Goal: Task Accomplishment & Management: Manage account settings

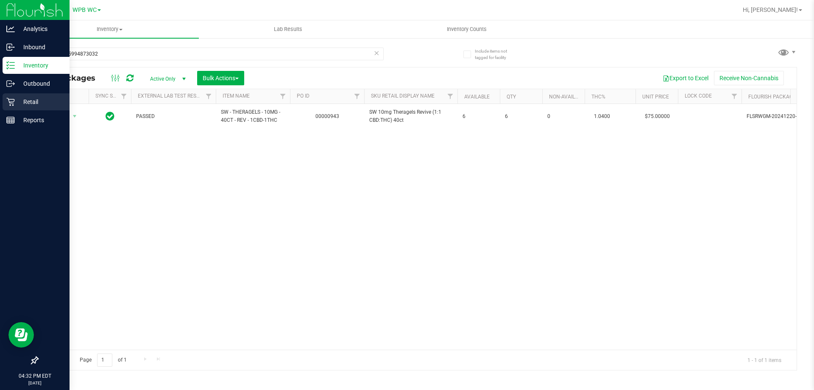
click at [18, 106] on p "Retail" at bounding box center [40, 102] width 51 height 10
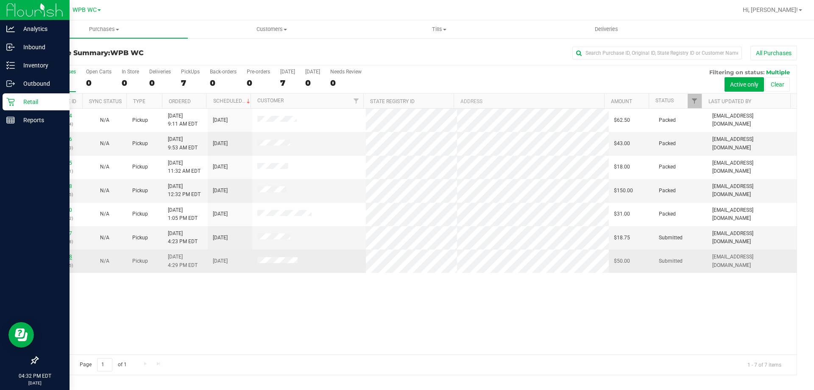
click at [66, 253] on link "12010628" at bounding box center [60, 256] width 24 height 6
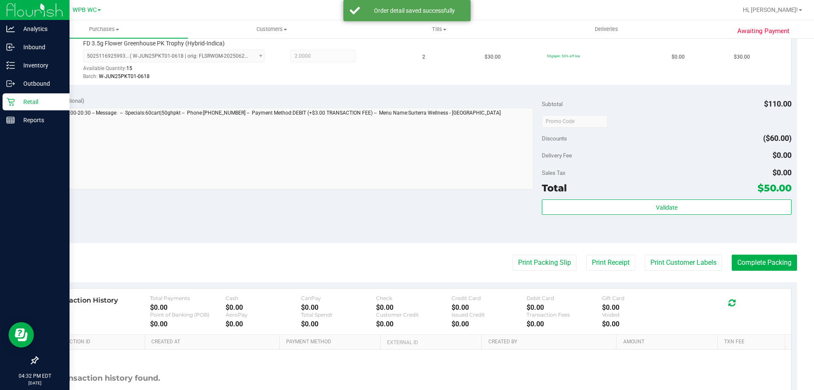
scroll to position [297, 0]
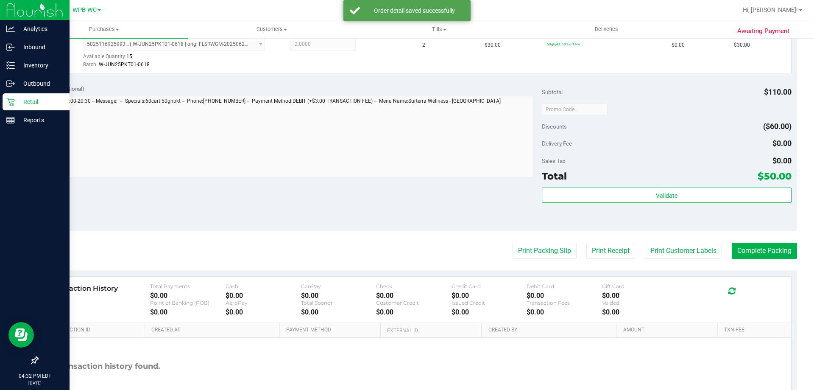
click at [647, 176] on div "Total $50.00" at bounding box center [666, 175] width 249 height 15
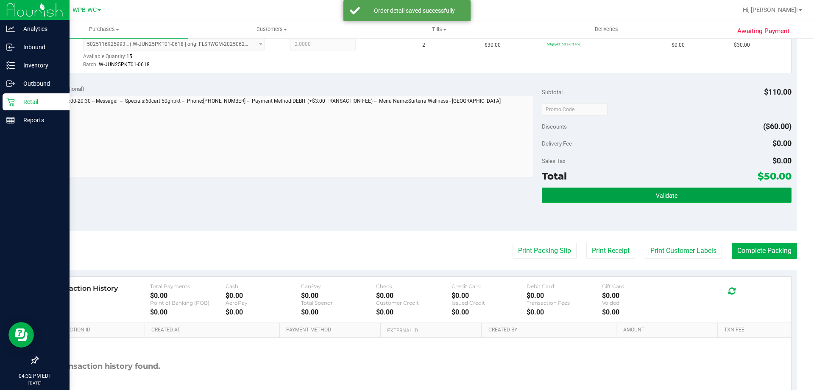
click at [658, 190] on button "Validate" at bounding box center [666, 194] width 249 height 15
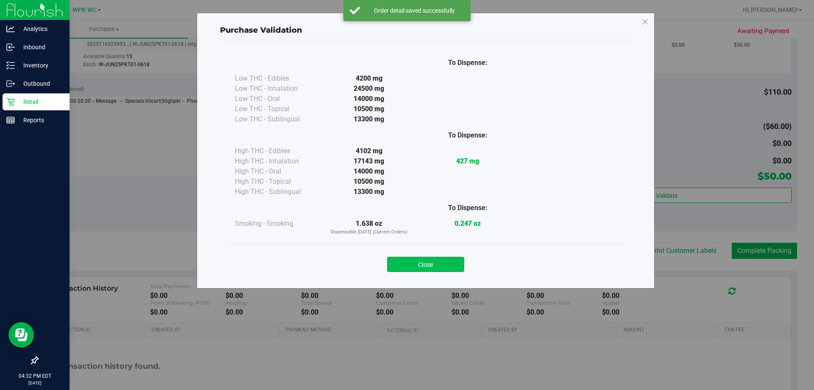
click at [440, 263] on button "Close" at bounding box center [425, 263] width 77 height 15
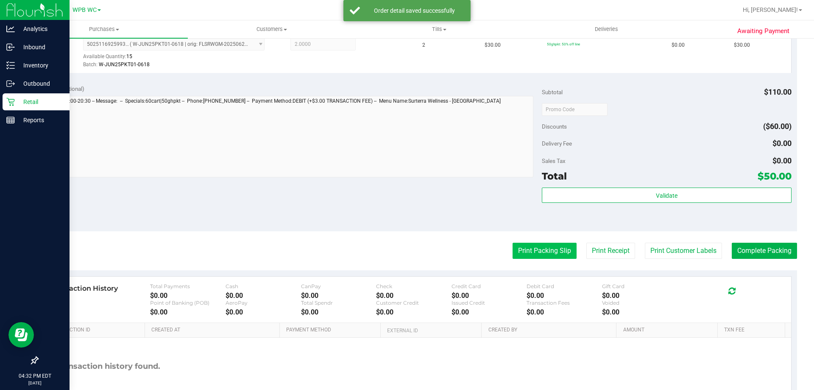
click at [517, 252] on button "Print Packing Slip" at bounding box center [544, 250] width 64 height 16
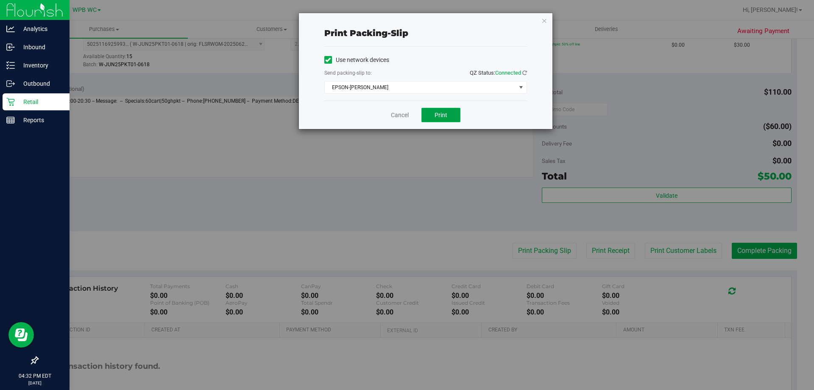
click at [448, 117] on button "Print" at bounding box center [440, 115] width 39 height 14
click at [401, 115] on link "Cancel" at bounding box center [400, 115] width 18 height 9
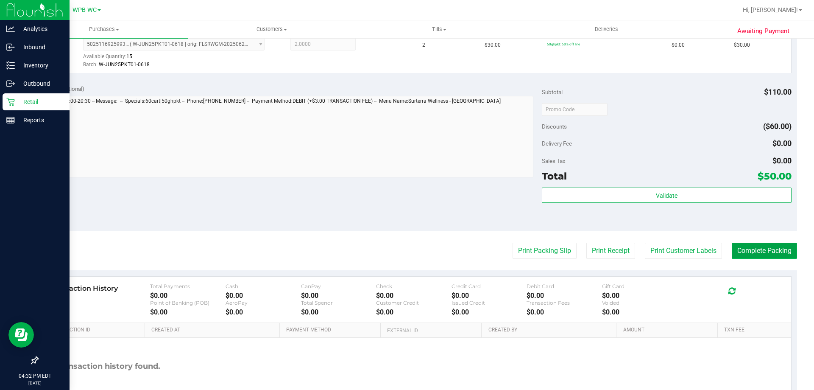
click at [753, 245] on button "Complete Packing" at bounding box center [764, 250] width 65 height 16
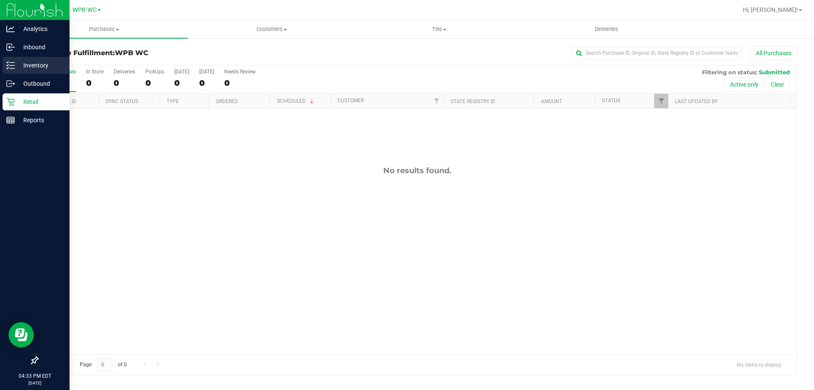
click at [13, 62] on line at bounding box center [12, 62] width 5 height 0
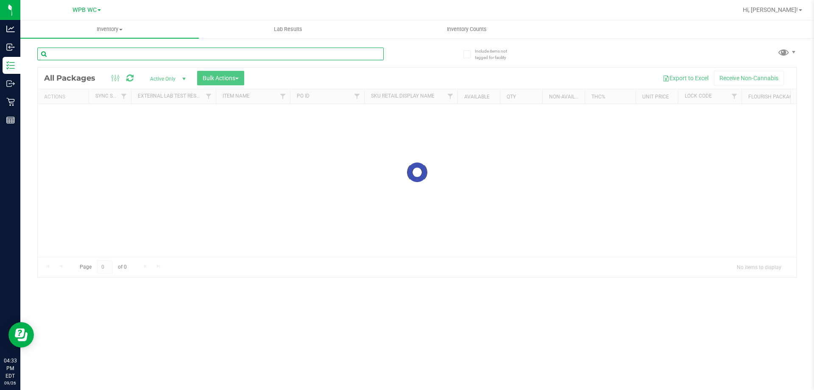
click at [98, 56] on input "text" at bounding box center [210, 53] width 346 height 13
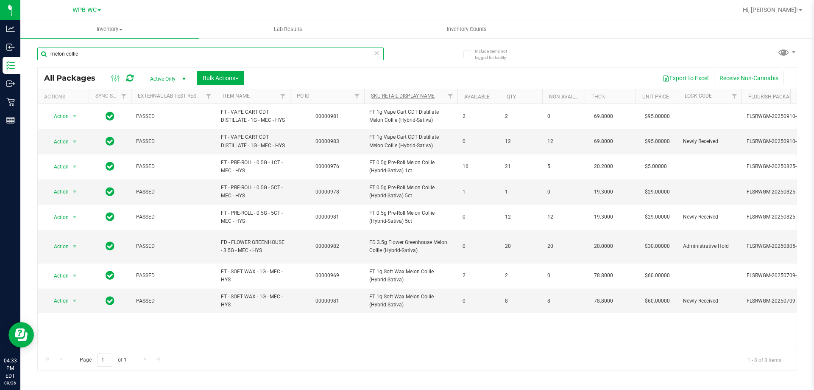
type input "melon collie"
click at [414, 98] on link "Sku Retail Display Name" at bounding box center [403, 96] width 64 height 6
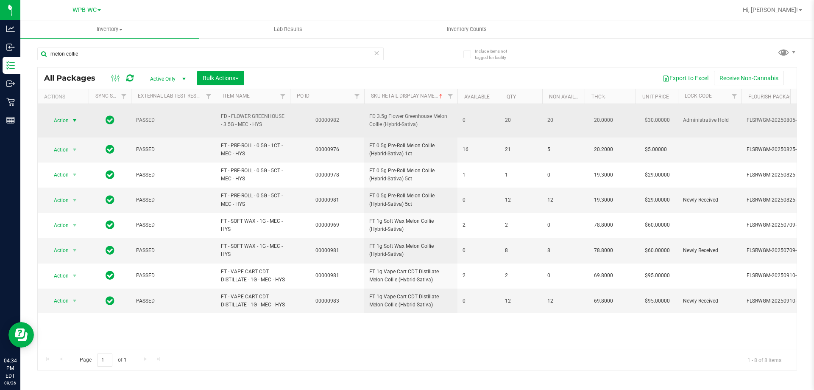
click at [64, 115] on span "Action" at bounding box center [57, 120] width 23 height 12
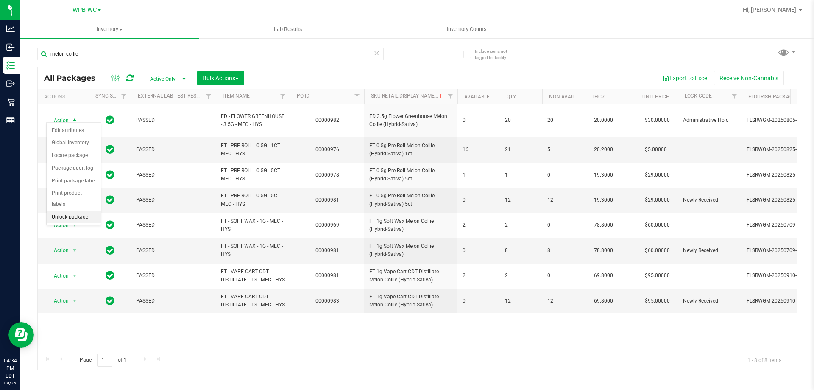
click at [78, 211] on li "Unlock package" at bounding box center [74, 217] width 54 height 13
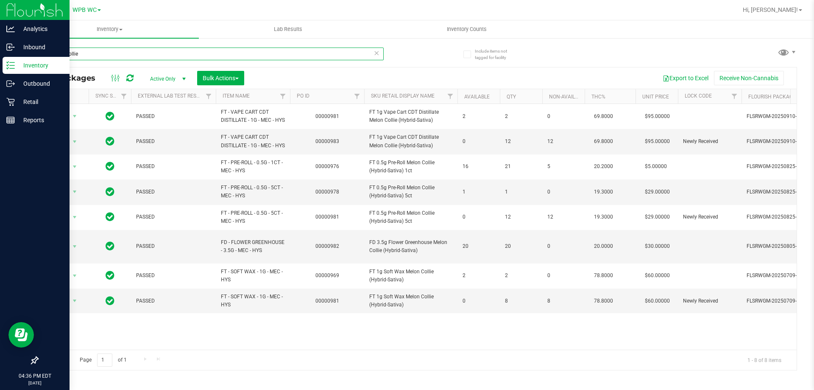
drag, startPoint x: 137, startPoint y: 58, endPoint x: 0, endPoint y: 58, distance: 136.9
click at [0, 58] on div "Analytics Inbound Inventory Outbound Retail Reports 04:36 PM EDT [DATE] 09/26 W…" at bounding box center [407, 195] width 814 height 390
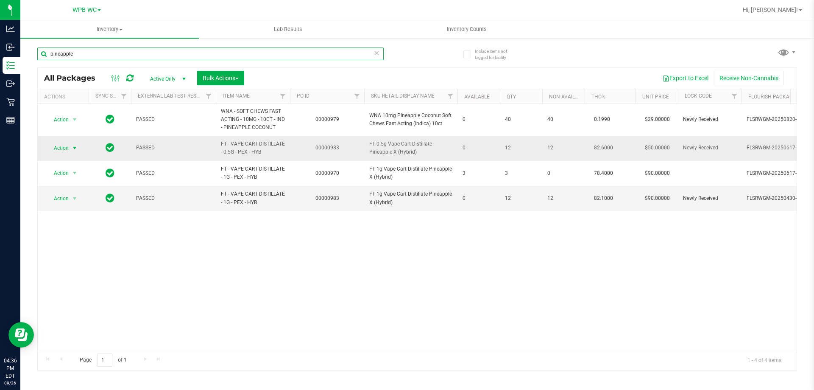
type input "pineapple"
click at [64, 147] on span "Action" at bounding box center [57, 148] width 23 height 12
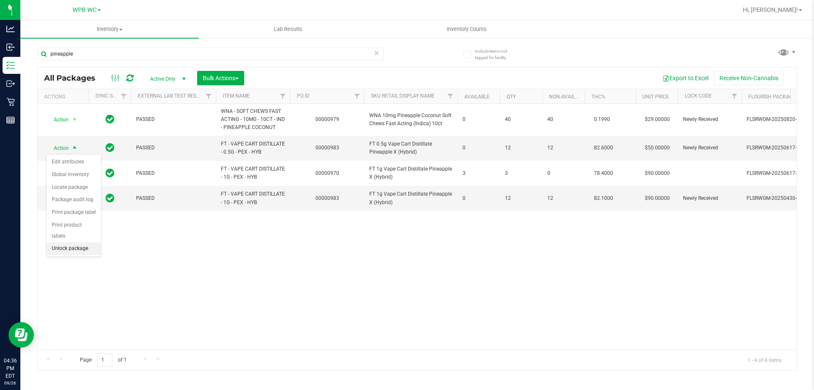
click at [93, 242] on li "Unlock package" at bounding box center [74, 248] width 54 height 13
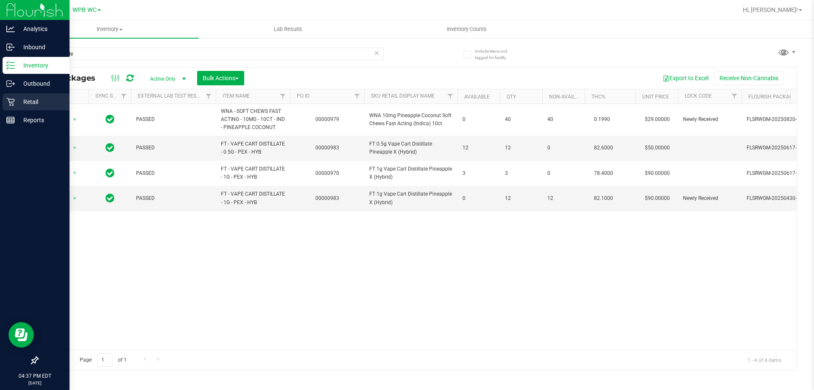
click at [19, 95] on div "Retail" at bounding box center [36, 101] width 67 height 17
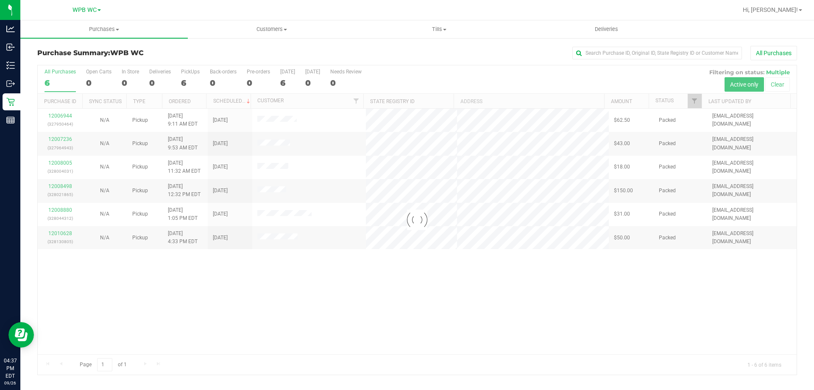
click at [416, 348] on div at bounding box center [417, 219] width 759 height 309
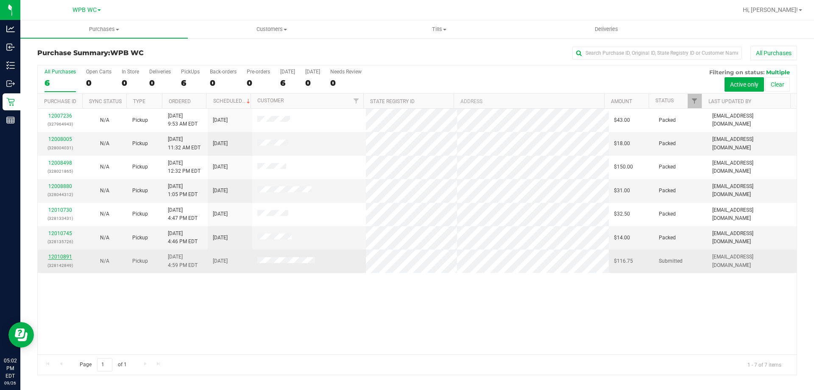
click at [52, 257] on link "12010891" at bounding box center [60, 256] width 24 height 6
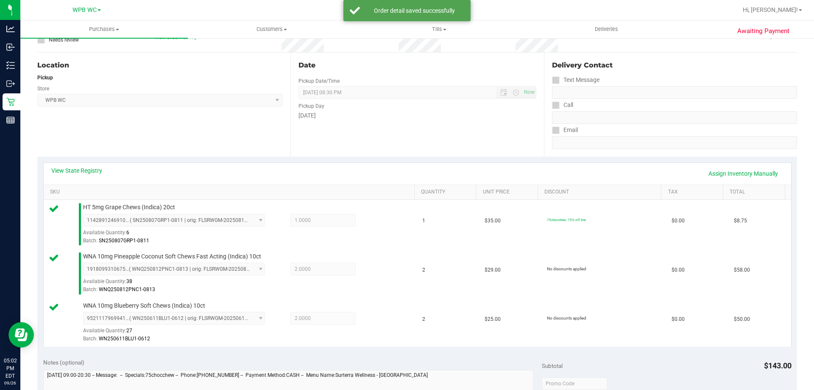
scroll to position [212, 0]
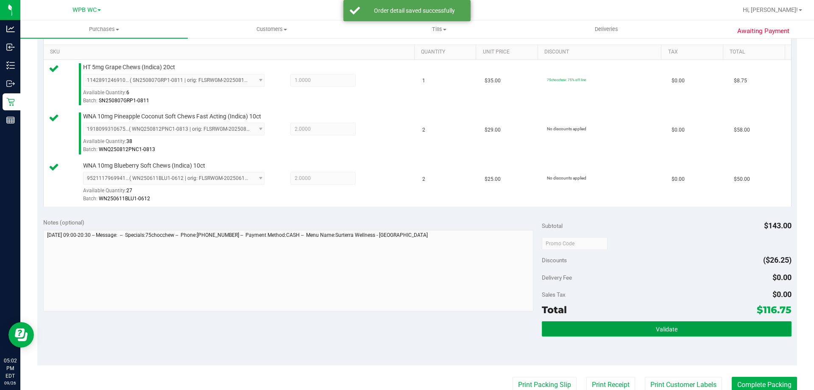
click at [689, 329] on button "Validate" at bounding box center [666, 328] width 249 height 15
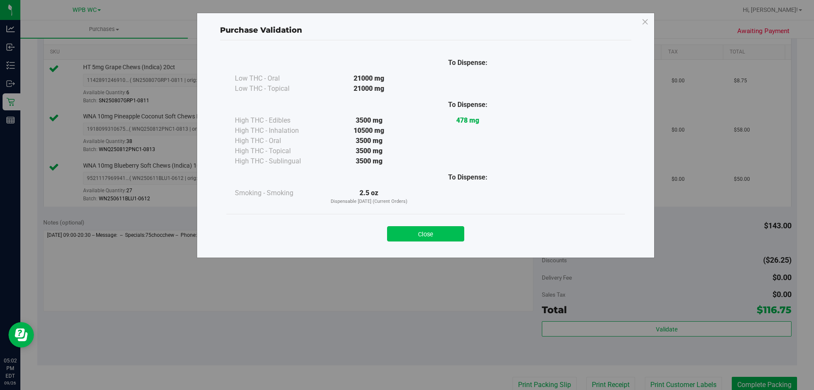
click at [423, 235] on button "Close" at bounding box center [425, 233] width 77 height 15
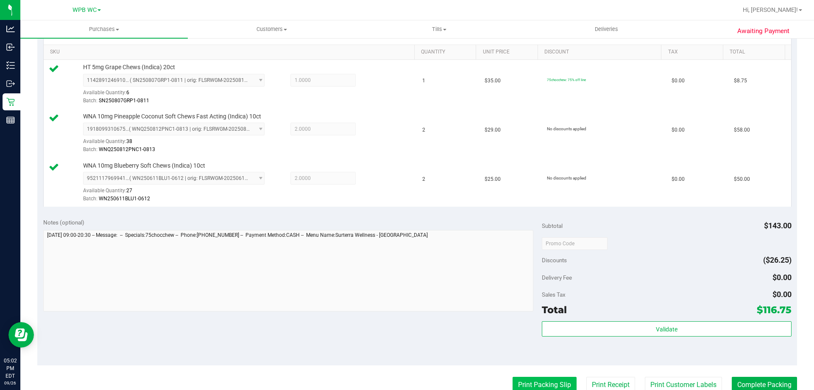
click at [554, 385] on button "Print Packing Slip" at bounding box center [544, 384] width 64 height 16
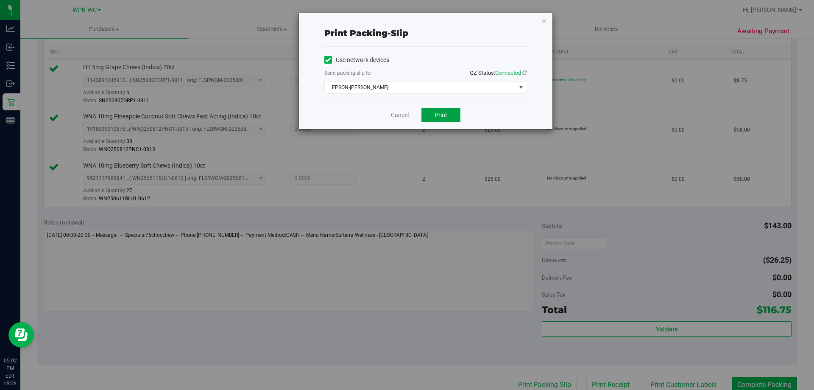
click at [439, 117] on span "Print" at bounding box center [440, 114] width 13 height 7
click at [402, 116] on link "Cancel" at bounding box center [400, 115] width 18 height 9
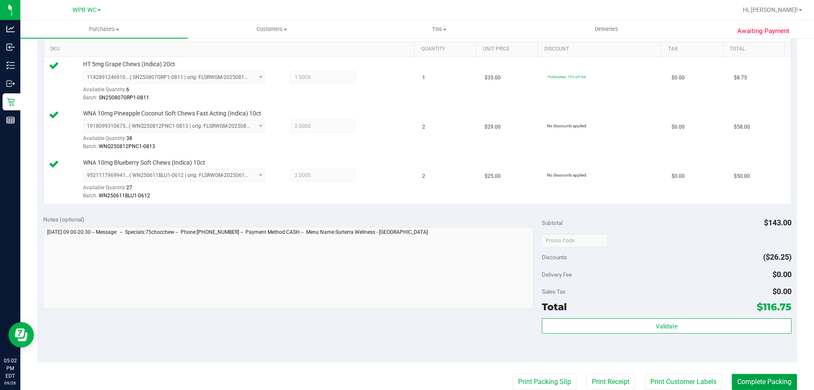
click at [762, 378] on button "Complete Packing" at bounding box center [764, 381] width 65 height 16
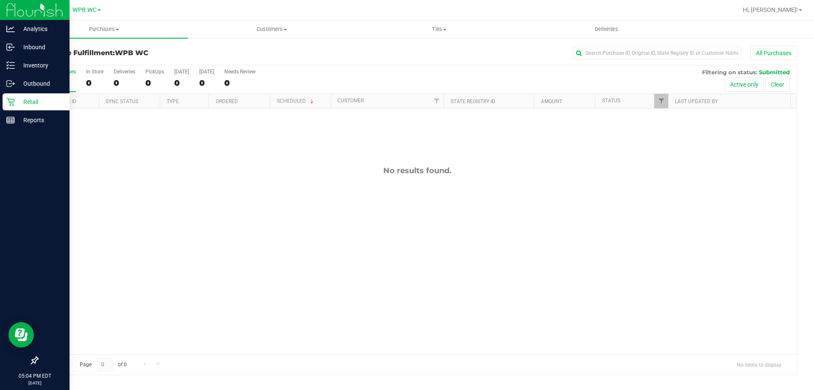
click at [38, 107] on div "Retail" at bounding box center [36, 101] width 67 height 17
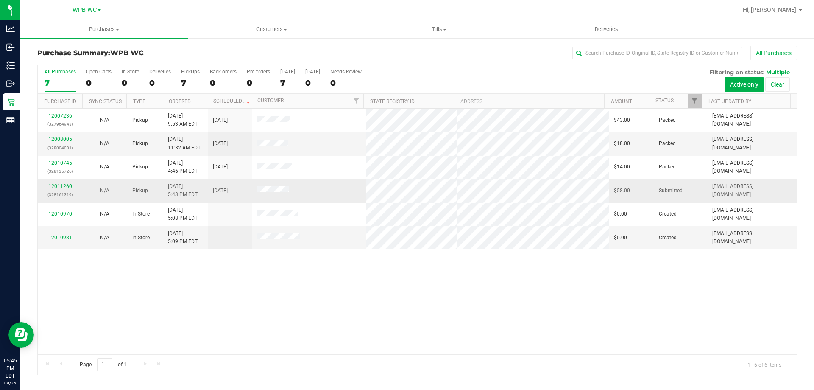
click at [54, 185] on link "12011260" at bounding box center [60, 186] width 24 height 6
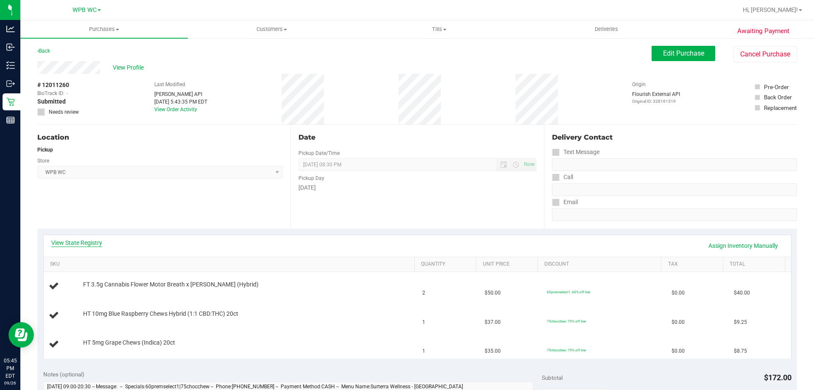
click at [96, 240] on link "View State Registry" at bounding box center [76, 242] width 51 height 8
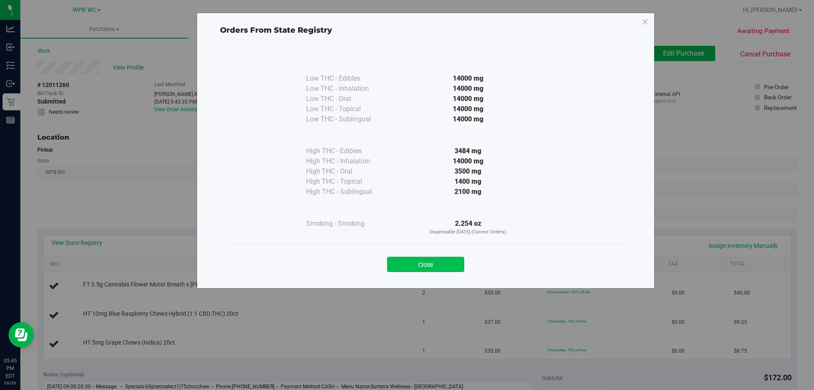
click at [428, 262] on button "Close" at bounding box center [425, 263] width 77 height 15
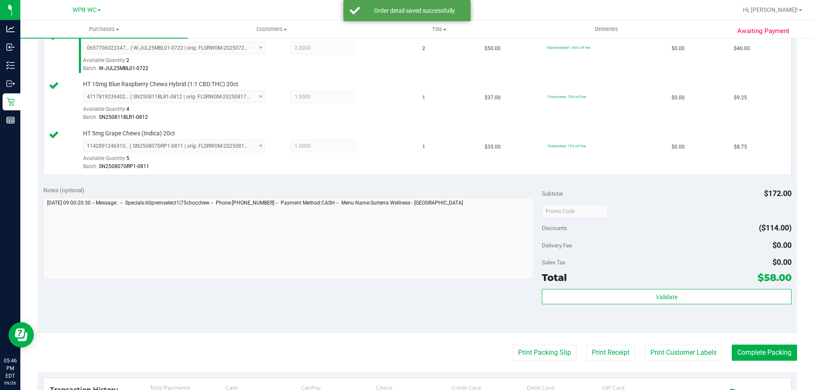
scroll to position [381, 0]
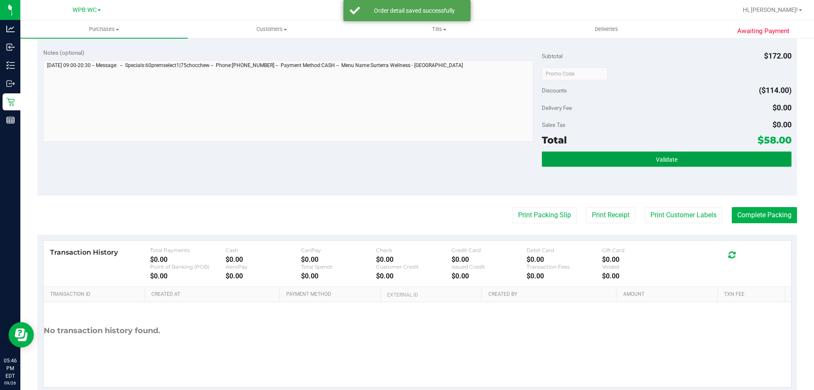
click at [617, 163] on button "Validate" at bounding box center [666, 158] width 249 height 15
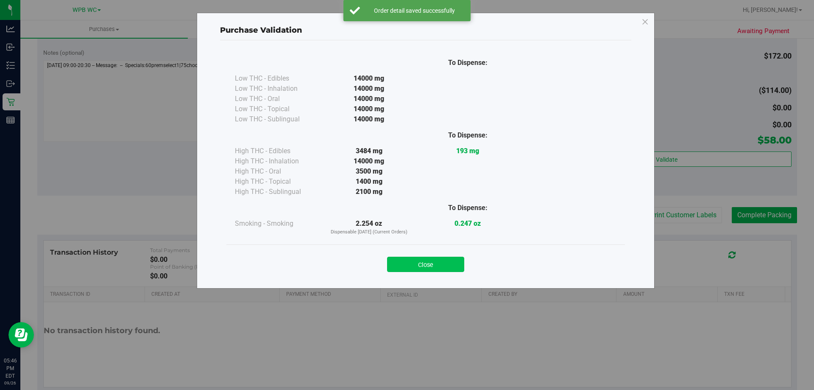
click at [426, 261] on button "Close" at bounding box center [425, 263] width 77 height 15
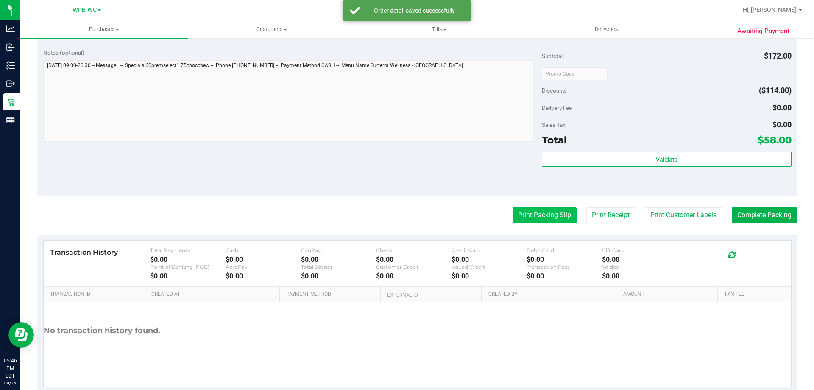
click at [529, 214] on button "Print Packing Slip" at bounding box center [544, 215] width 64 height 16
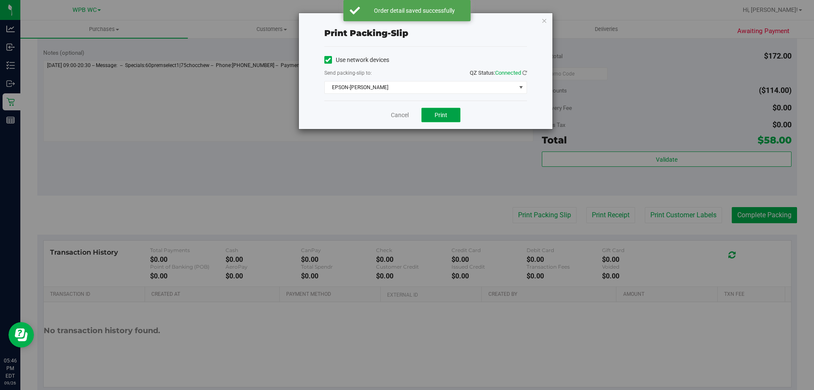
click at [429, 112] on button "Print" at bounding box center [440, 115] width 39 height 14
click at [396, 113] on link "Cancel" at bounding box center [400, 115] width 18 height 9
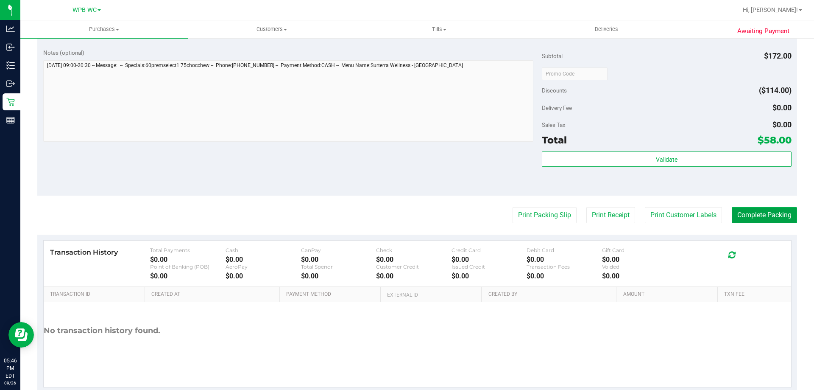
click at [775, 219] on button "Complete Packing" at bounding box center [764, 215] width 65 height 16
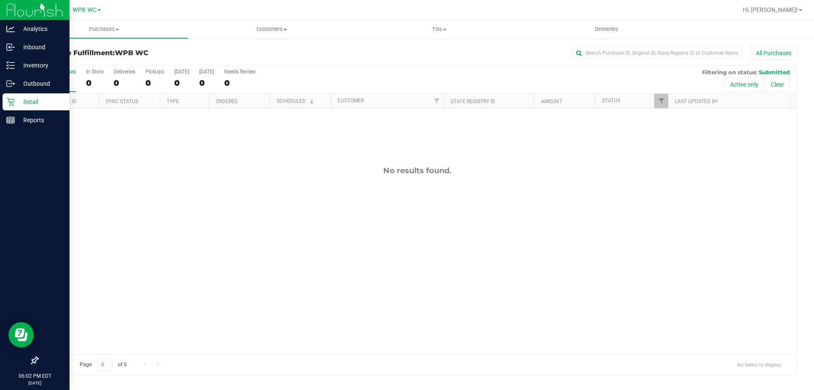
click at [33, 95] on div "Retail" at bounding box center [36, 101] width 67 height 17
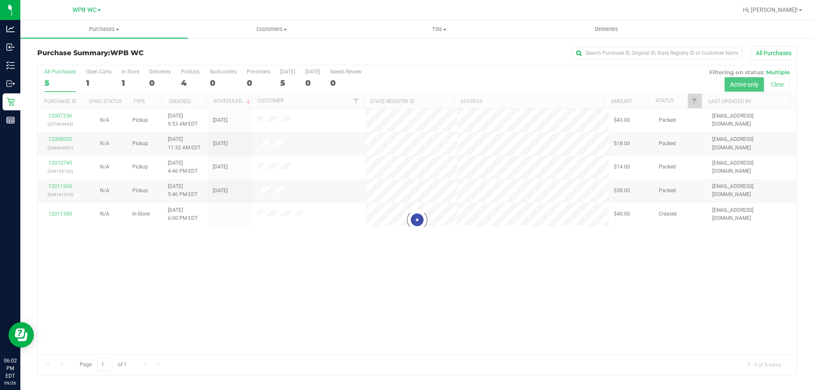
click at [70, 117] on div at bounding box center [417, 219] width 759 height 309
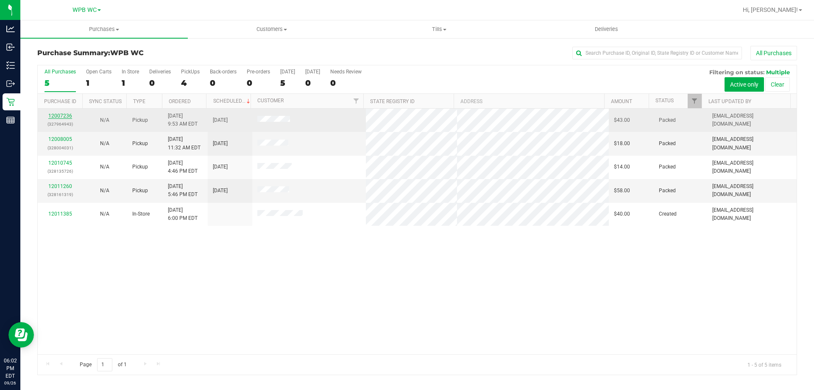
click at [68, 117] on link "12007236" at bounding box center [60, 116] width 24 height 6
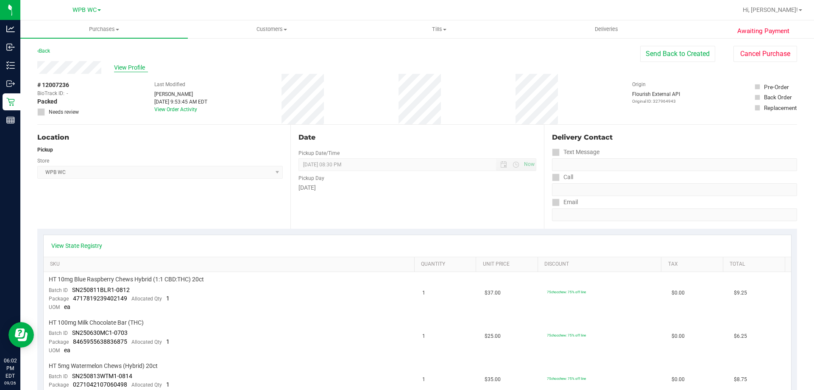
click at [122, 70] on span "View Profile" at bounding box center [131, 67] width 34 height 9
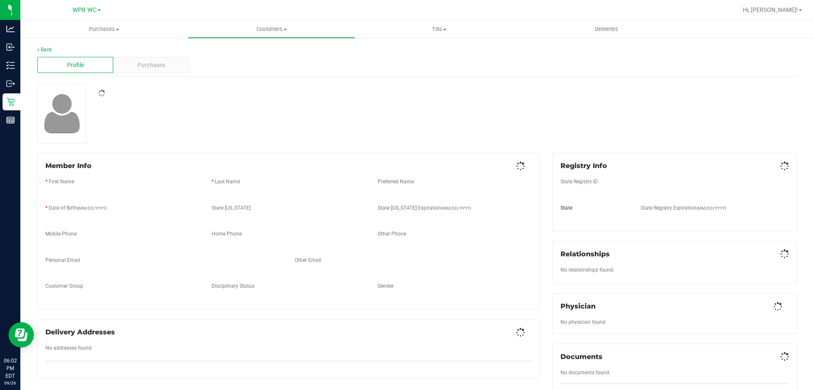
click at [122, 67] on div "Purchases" at bounding box center [151, 65] width 76 height 16
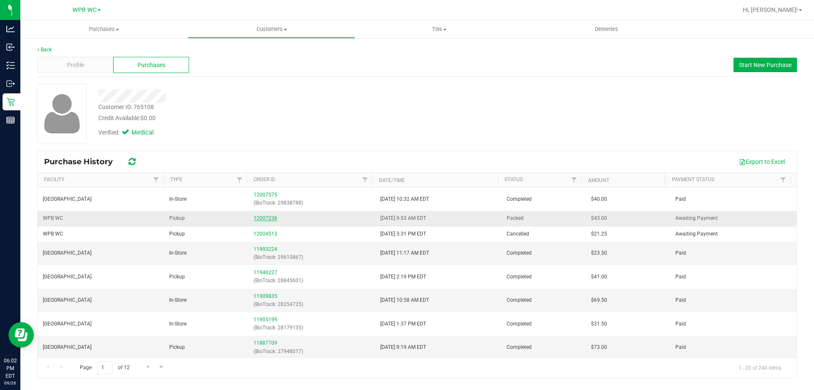
click at [265, 217] on link "12007236" at bounding box center [265, 218] width 24 height 6
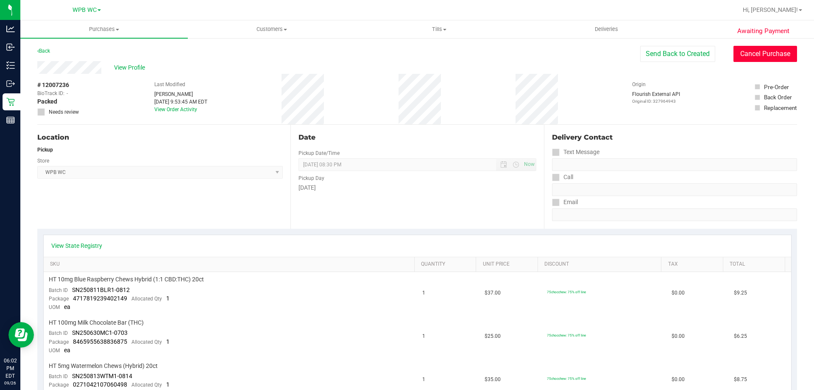
click at [752, 51] on button "Cancel Purchase" at bounding box center [765, 54] width 64 height 16
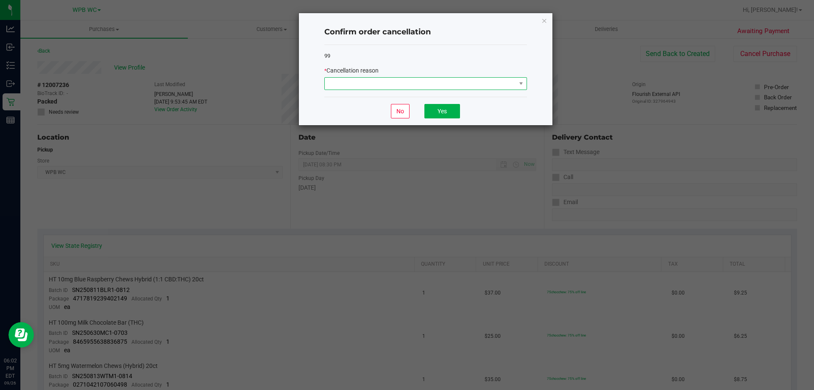
click at [441, 88] on span at bounding box center [420, 84] width 191 height 12
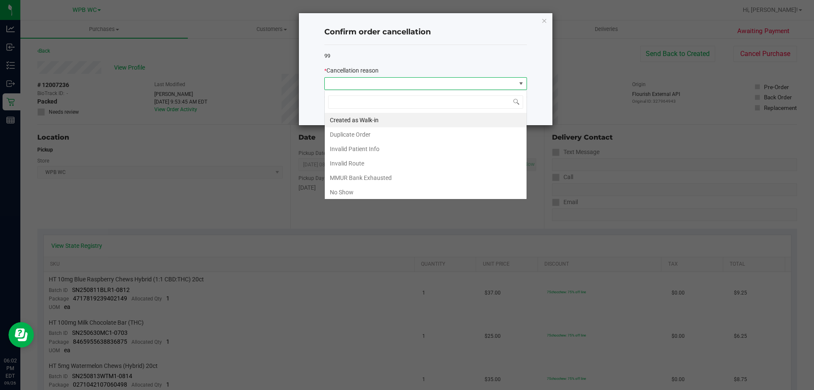
scroll to position [13, 203]
click at [360, 131] on li "Duplicate Order" at bounding box center [426, 134] width 202 height 14
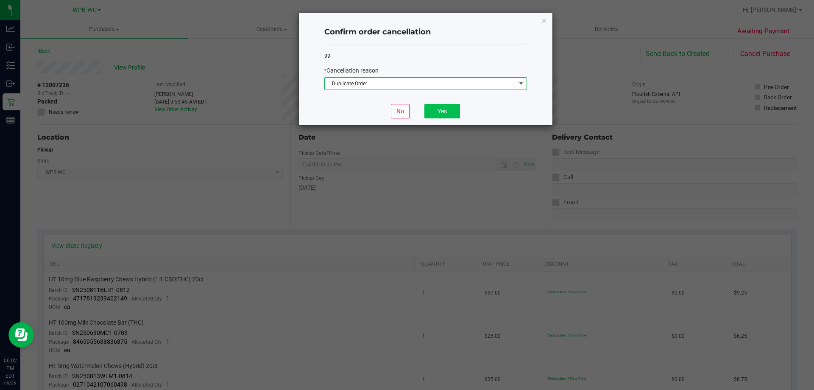
drag, startPoint x: 462, startPoint y: 113, endPoint x: 449, endPoint y: 113, distance: 13.6
click at [461, 113] on div "No Yes" at bounding box center [425, 111] width 203 height 28
click at [448, 113] on button "Yes" at bounding box center [442, 111] width 36 height 14
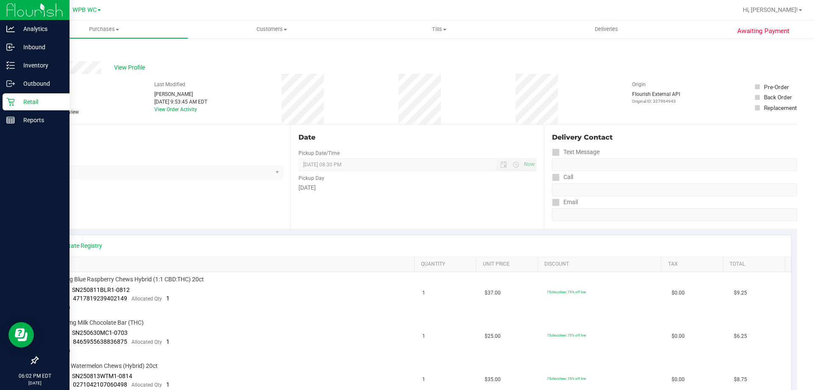
click at [17, 102] on p "Retail" at bounding box center [40, 102] width 51 height 10
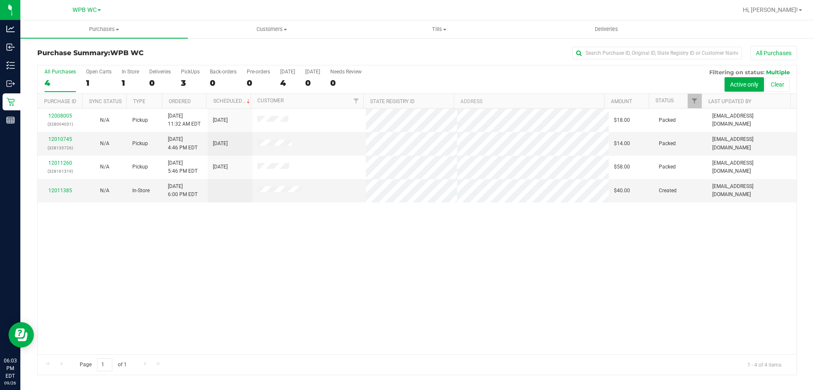
click at [56, 77] on label "All Purchases 4" at bounding box center [60, 80] width 31 height 23
click at [0, 0] on input "All Purchases 4" at bounding box center [0, 0] width 0 height 0
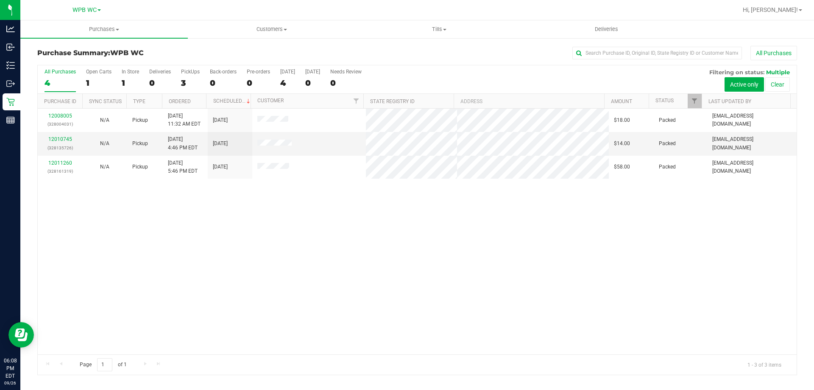
click at [71, 79] on div "4" at bounding box center [60, 83] width 31 height 10
click at [0, 0] on input "All Purchases 4" at bounding box center [0, 0] width 0 height 0
